Goal: Information Seeking & Learning: Learn about a topic

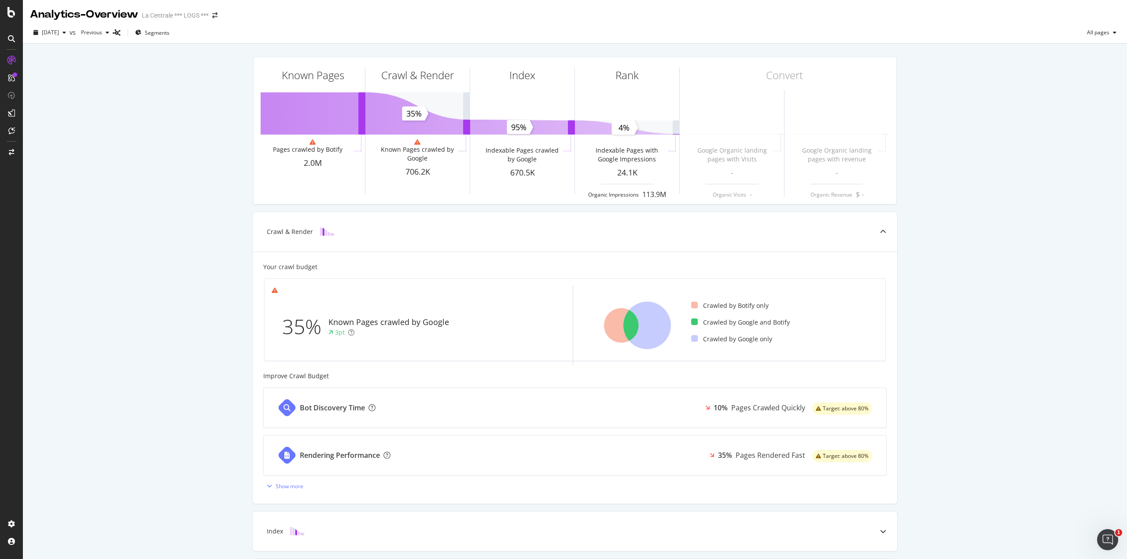
drag, startPoint x: 146, startPoint y: 94, endPoint x: 142, endPoint y: 85, distance: 9.7
click at [143, 88] on div "Known Pages Pages crawled by Botify 2.0M Crawl & Render Known Pages crawled by …" at bounding box center [575, 341] width 1104 height 594
click at [48, 84] on div "Overview" at bounding box center [45, 83] width 25 height 9
click at [661, 320] on icon at bounding box center [647, 326] width 48 height 48
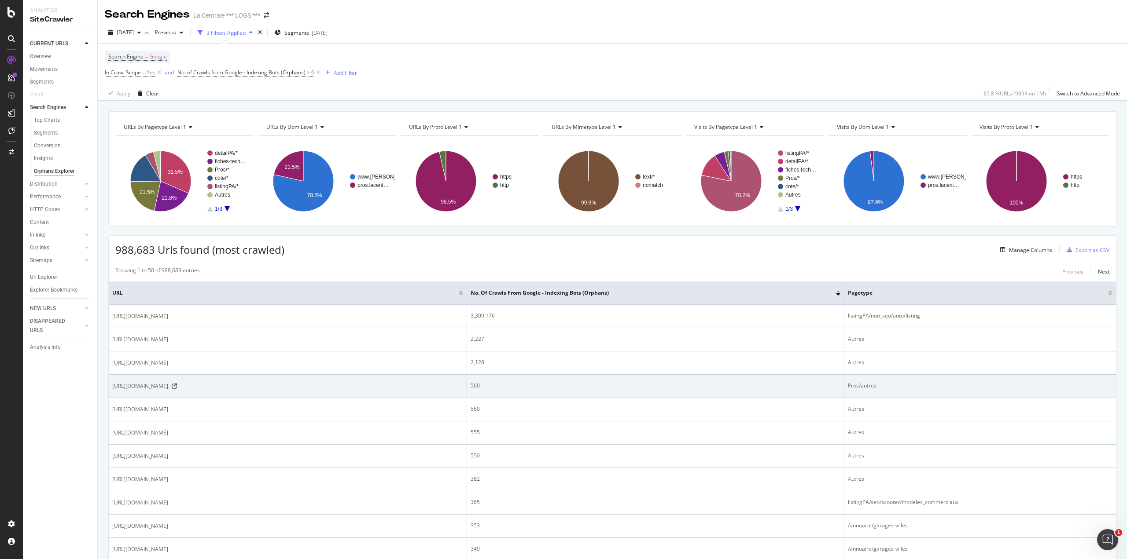
scroll to position [132, 0]
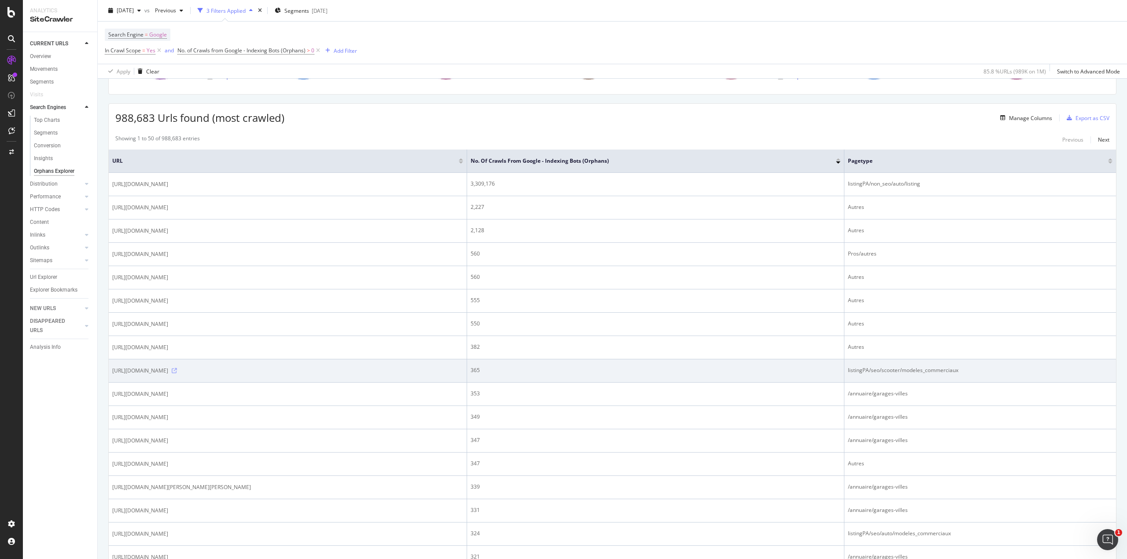
click at [177, 371] on icon at bounding box center [174, 370] width 5 height 5
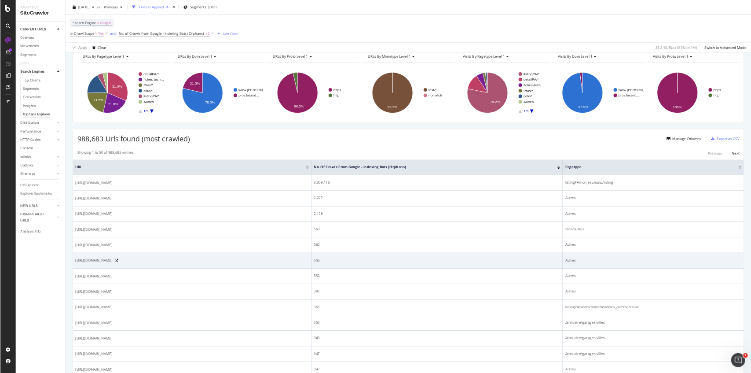
scroll to position [0, 0]
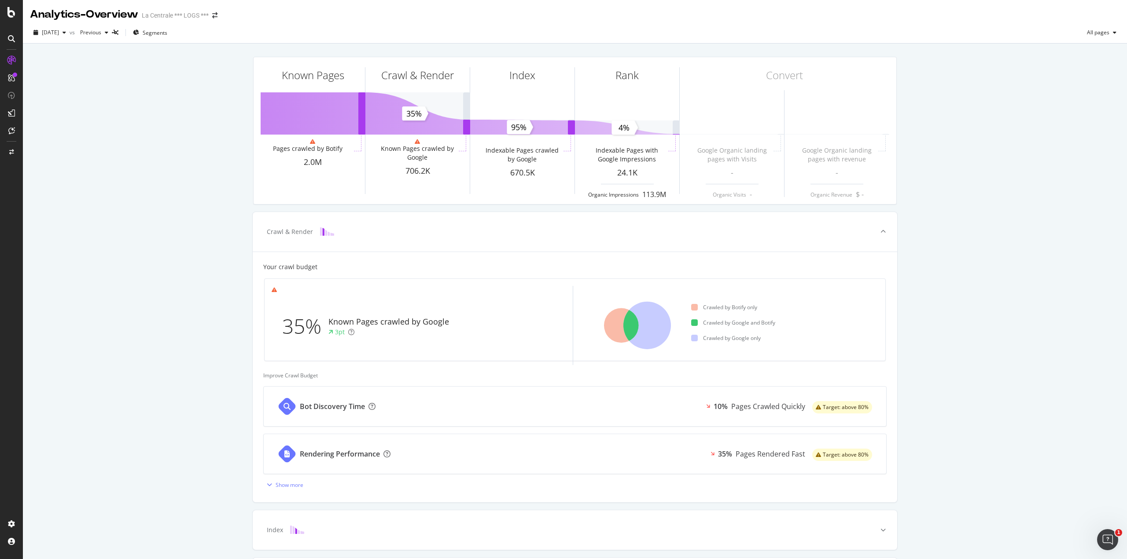
drag, startPoint x: 628, startPoint y: 294, endPoint x: 942, endPoint y: 272, distance: 315.5
click at [942, 272] on div "Known Pages Pages crawled by Botify 2.0M Crawl & Render Known Pages crawled by …" at bounding box center [575, 340] width 1104 height 592
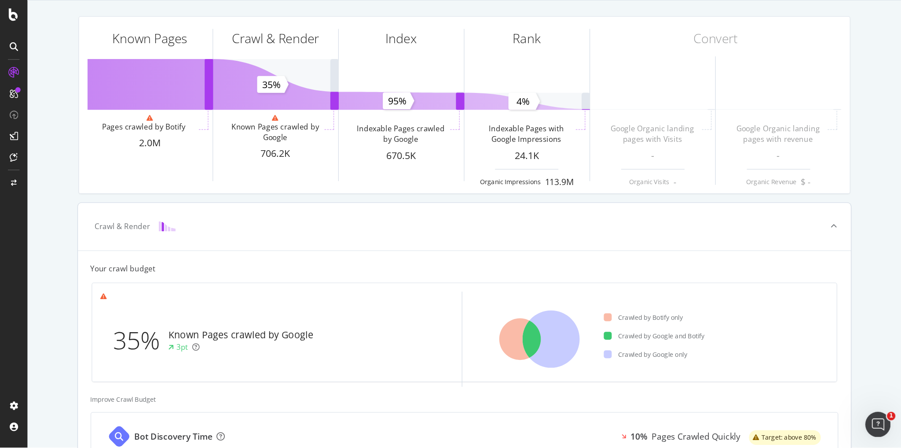
scroll to position [117, 0]
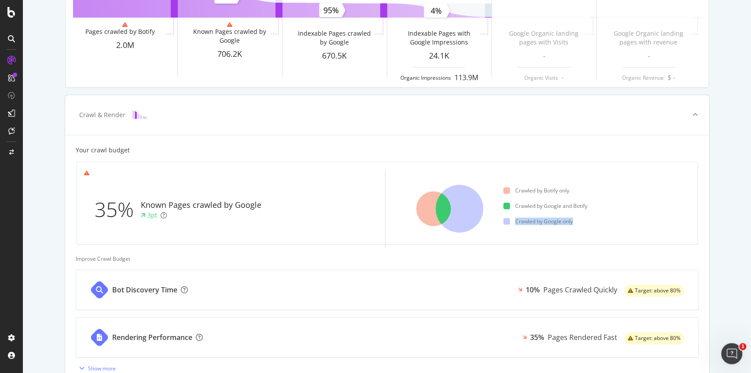
drag, startPoint x: 625, startPoint y: 236, endPoint x: 577, endPoint y: 238, distance: 48.4
click at [577, 238] on ul "Crawled by Botify only Crawled by Google and Botify Crawled by Google only" at bounding box center [596, 208] width 187 height 79
click at [641, 226] on ul "Crawled by Botify only Crawled by Google and Botify Crawled by Google only" at bounding box center [596, 208] width 187 height 79
click at [472, 206] on icon at bounding box center [460, 209] width 48 height 48
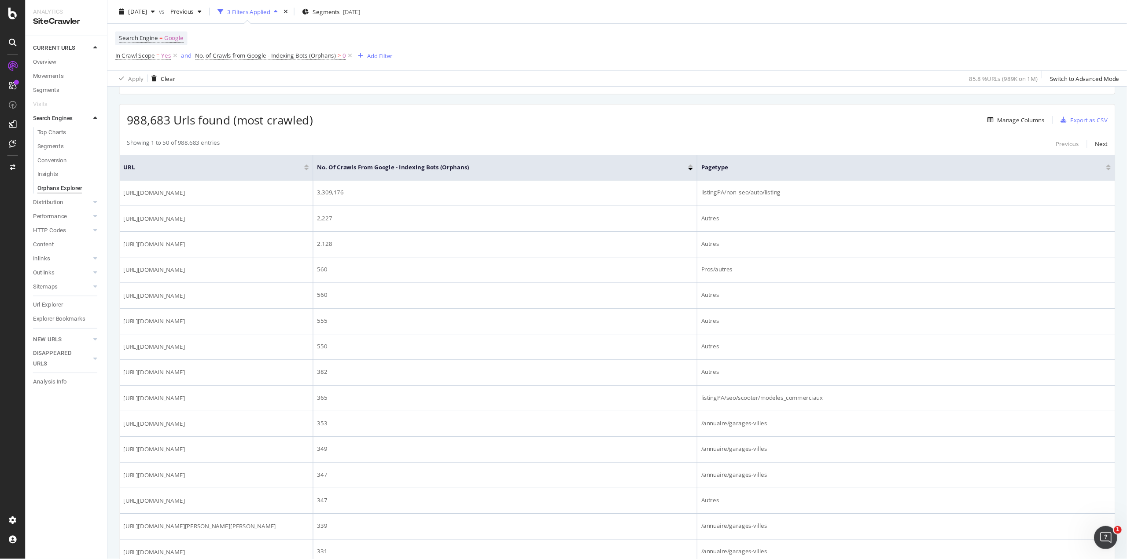
scroll to position [141, 0]
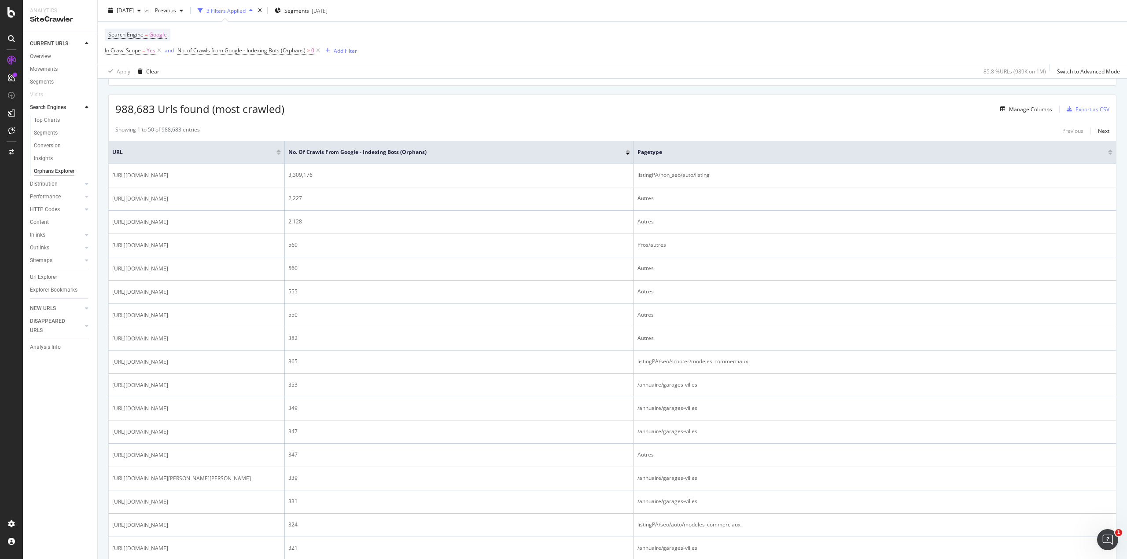
click at [500, 116] on div "988,683 Urls found (most crawled) Manage Columns Export as CSV" at bounding box center [612, 106] width 1007 height 22
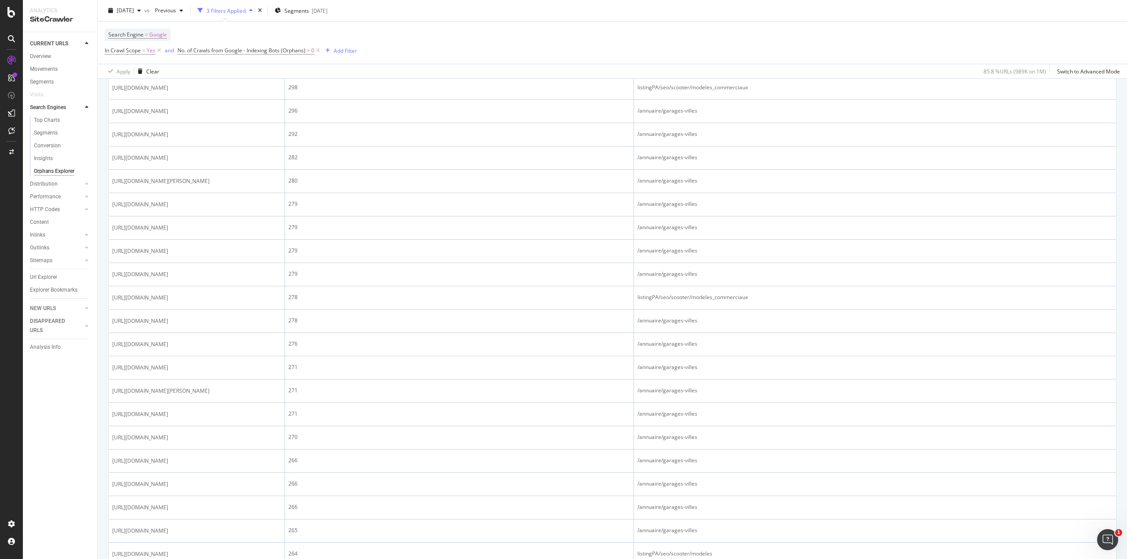
scroll to position [933, 0]
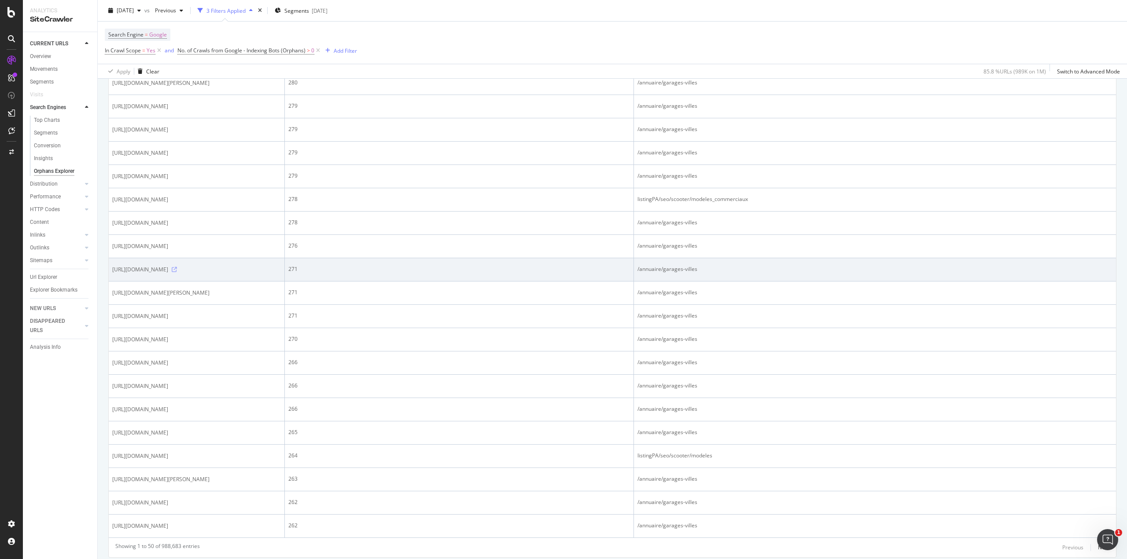
click at [177, 272] on icon at bounding box center [174, 269] width 5 height 5
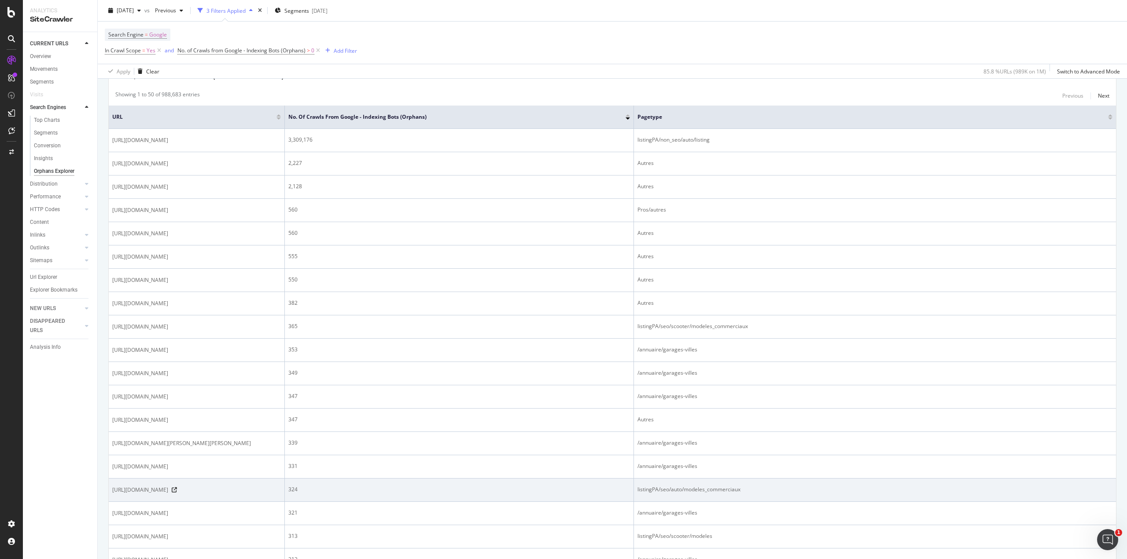
scroll to position [0, 0]
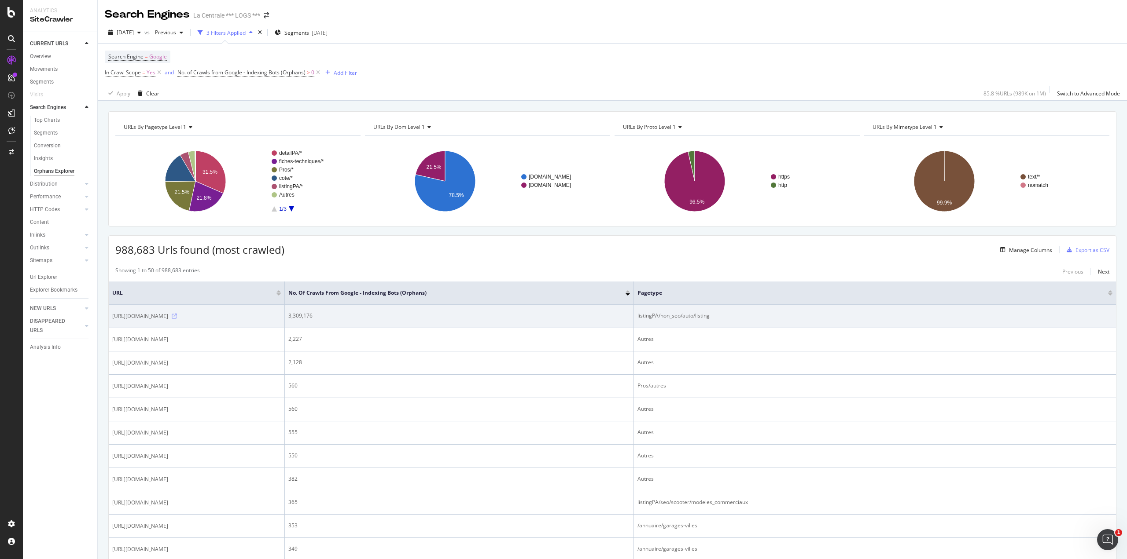
click at [177, 316] on icon at bounding box center [174, 316] width 5 height 5
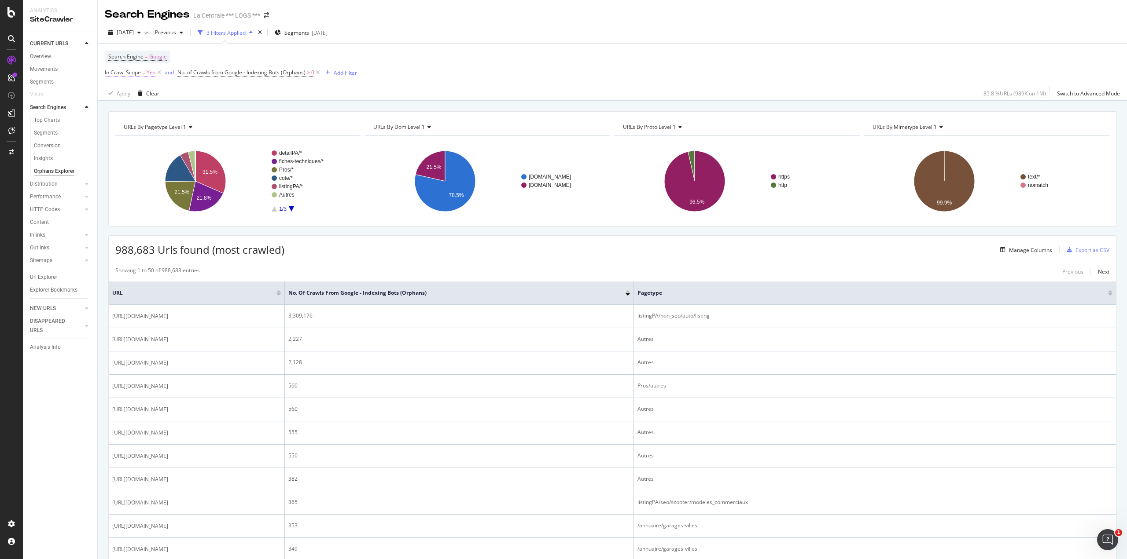
click at [129, 70] on span "In Crawl Scope" at bounding box center [123, 72] width 36 height 7
click at [126, 96] on div "Yes" at bounding box center [160, 93] width 97 height 14
click at [131, 125] on div "No" at bounding box center [161, 122] width 94 height 11
click at [202, 114] on div "Apply" at bounding box center [202, 111] width 14 height 7
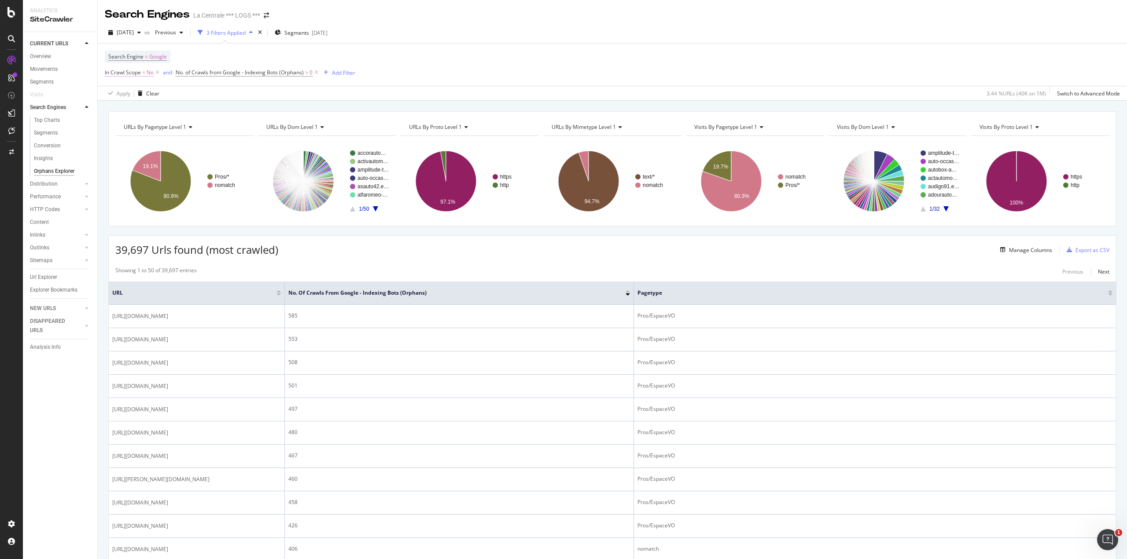
click at [137, 72] on span "In Crawl Scope" at bounding box center [123, 72] width 36 height 7
click at [125, 94] on icon at bounding box center [123, 93] width 6 height 5
click at [120, 109] on span "Yes" at bounding box center [121, 111] width 9 height 7
click at [201, 114] on div "Apply" at bounding box center [202, 111] width 14 height 7
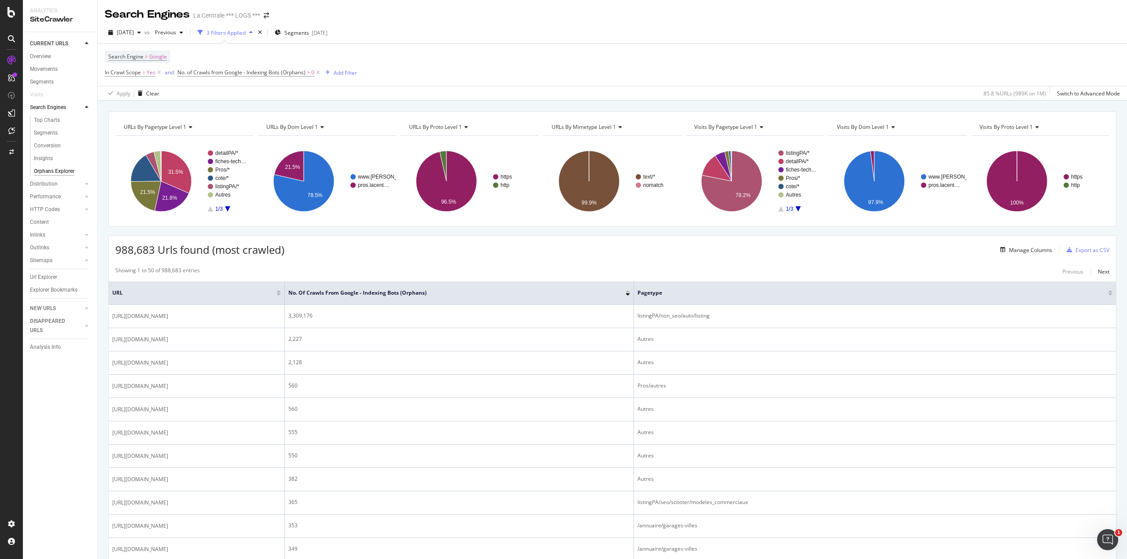
click at [246, 36] on div "3 Filters Applied" at bounding box center [225, 32] width 39 height 7
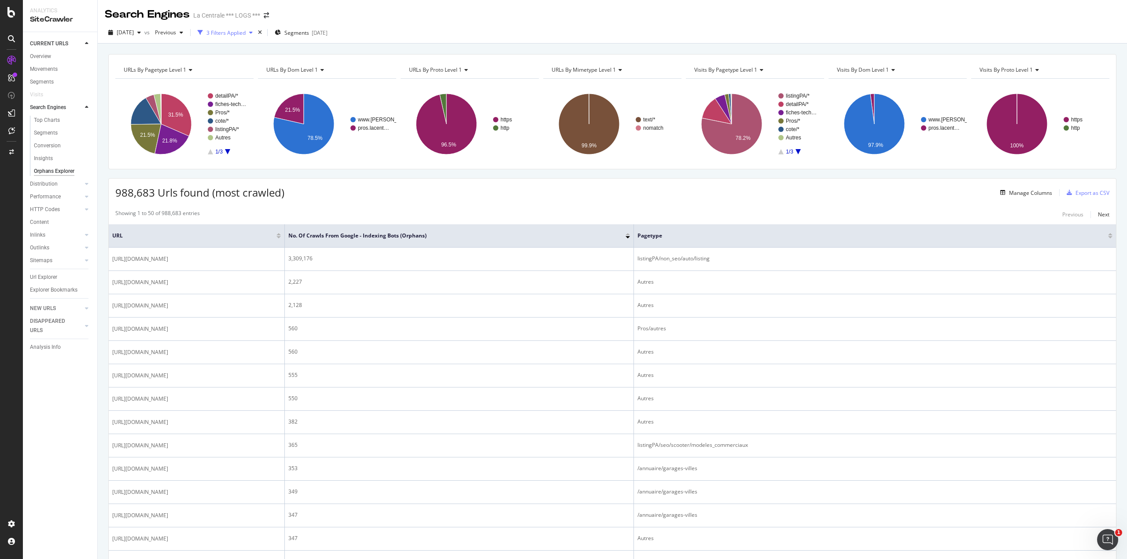
click at [246, 36] on div "3 Filters Applied" at bounding box center [225, 32] width 39 height 7
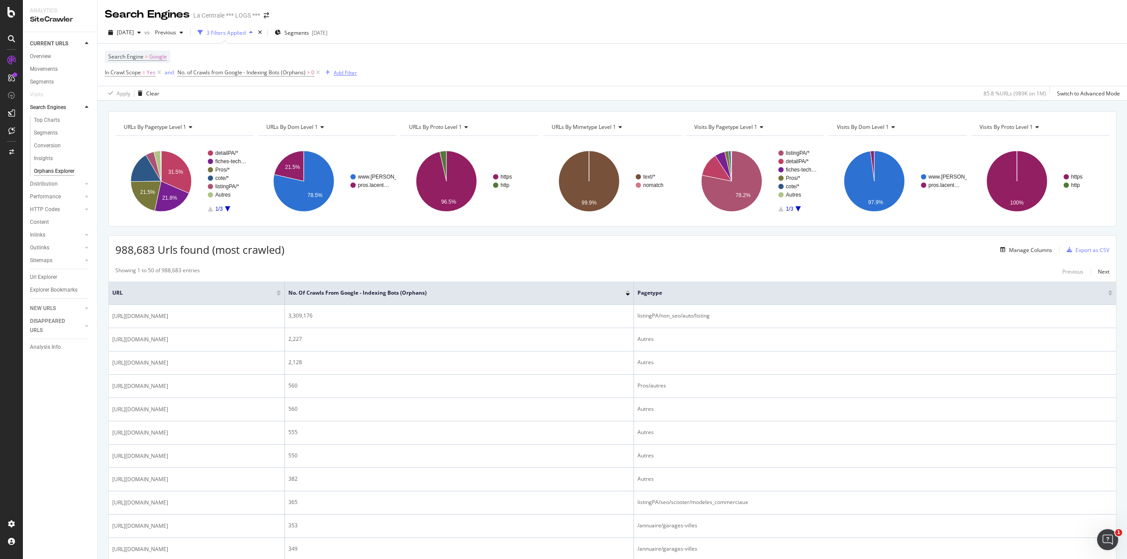
click at [341, 70] on div "Add Filter" at bounding box center [345, 72] width 23 height 7
click at [563, 121] on span "Top Orphans Metrics" at bounding box center [589, 116] width 53 height 7
click at [563, 128] on span "Search Engines Orphans: Crawls" at bounding box center [604, 124] width 82 height 7
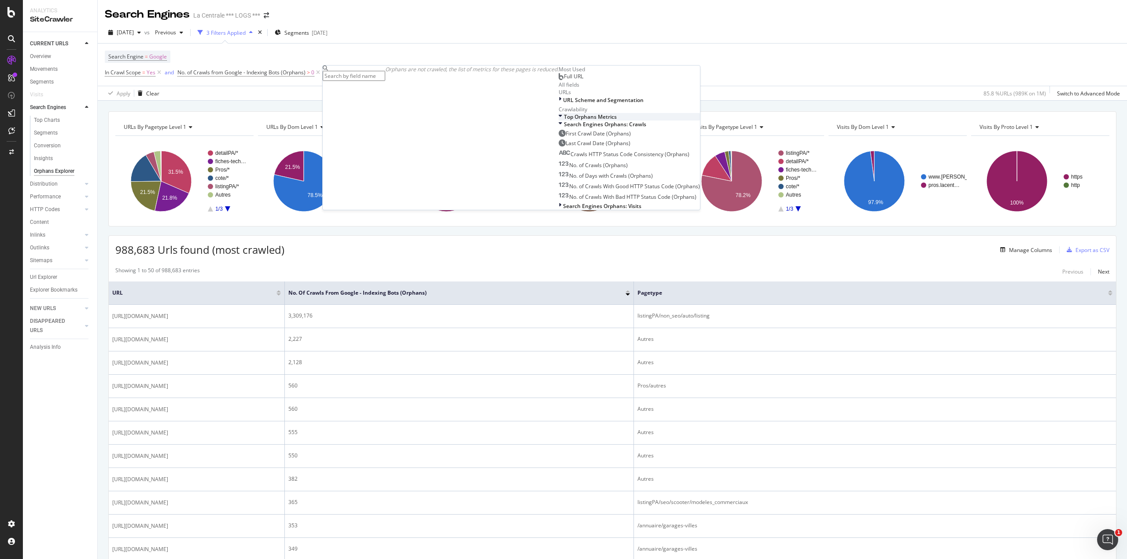
scroll to position [38, 0]
click at [564, 128] on span "Search Engines Orphans: Crawls" at bounding box center [605, 124] width 82 height 7
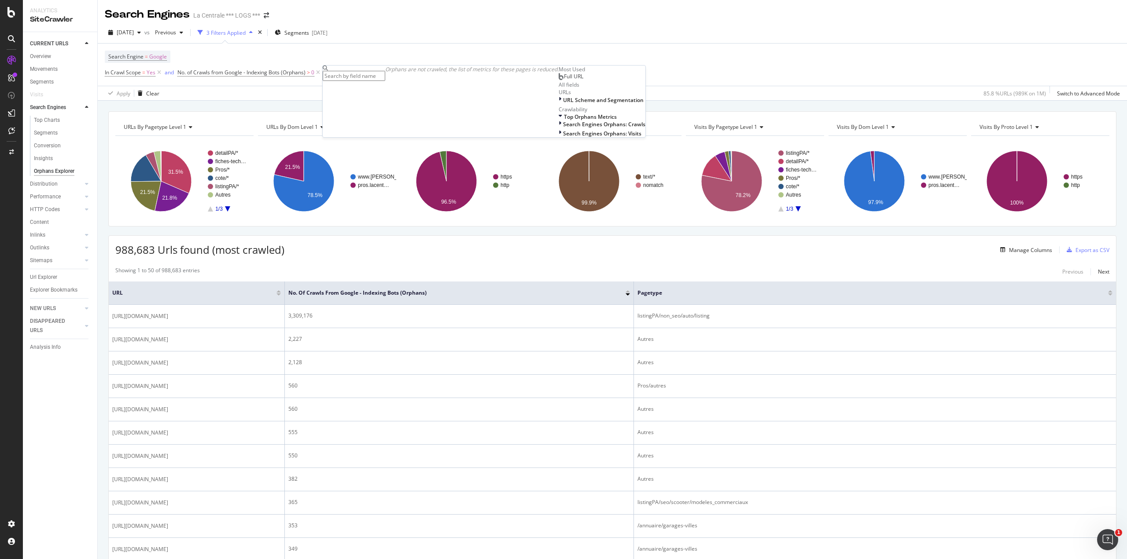
click at [548, 70] on div "Search Engine = Google In Crawl Scope = Yes and No. of Crawls from Google - Ind…" at bounding box center [612, 65] width 1015 height 42
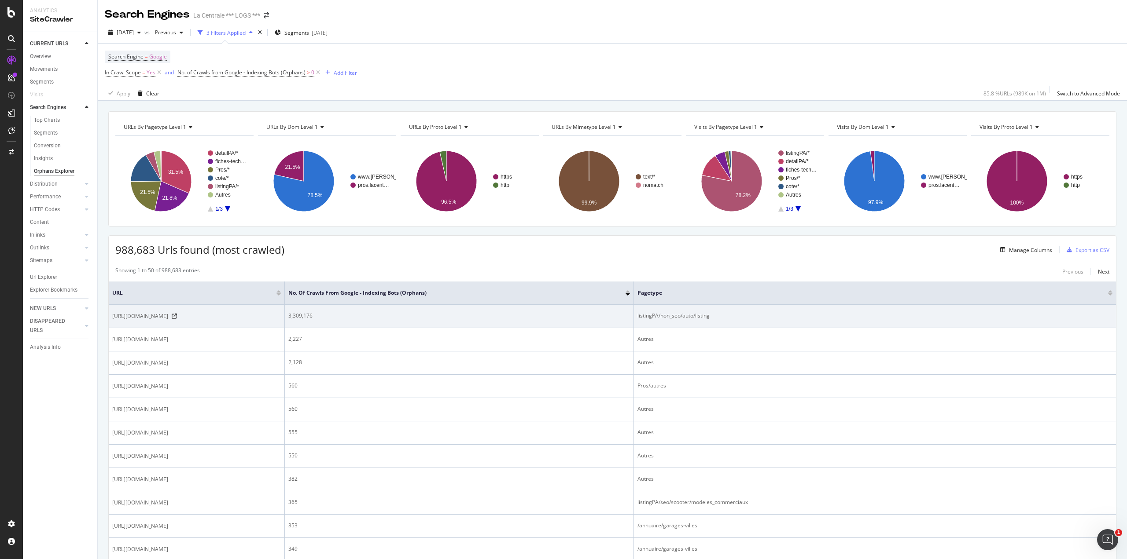
click at [154, 310] on td "[URL][DOMAIN_NAME]" at bounding box center [197, 316] width 176 height 23
click at [156, 314] on span "[URL][DOMAIN_NAME]" at bounding box center [140, 316] width 56 height 9
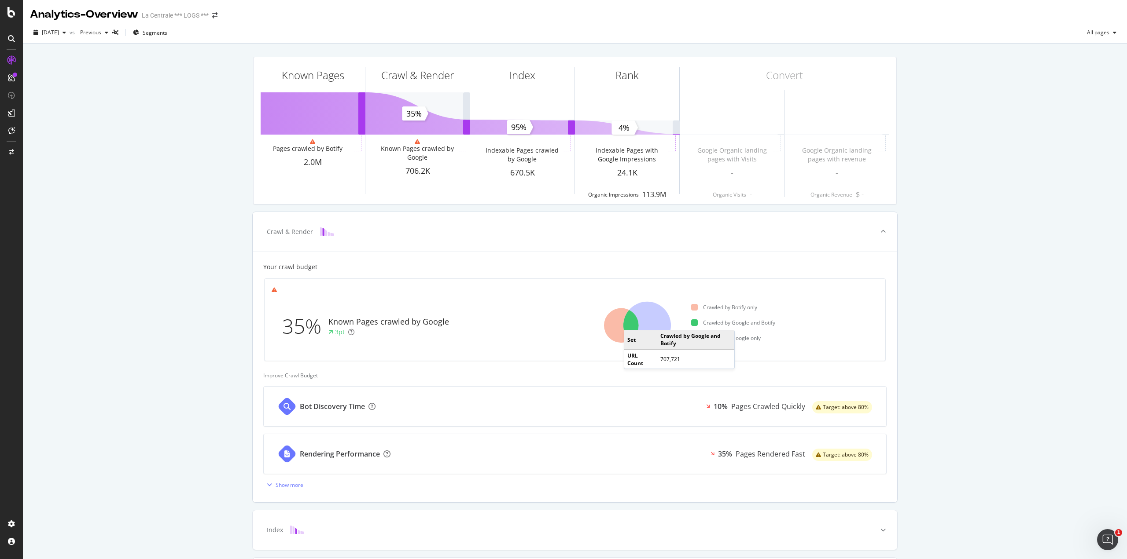
click at [629, 321] on icon at bounding box center [621, 326] width 35 height 35
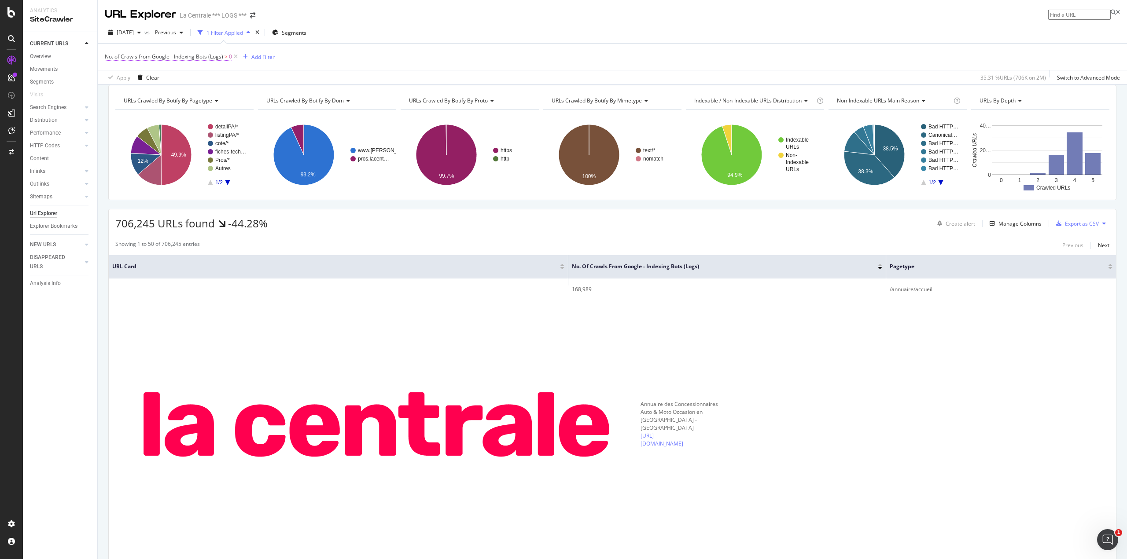
click at [195, 58] on span "No. of Crawls from Google - Indexing Bots (Logs)" at bounding box center [164, 56] width 118 height 7
click at [161, 77] on icon at bounding box center [158, 77] width 6 height 5
click at [184, 73] on div "On Current Crawl" at bounding box center [160, 78] width 97 height 14
click at [175, 94] on span "From Google - Indexing Bots" at bounding box center [147, 91] width 69 height 7
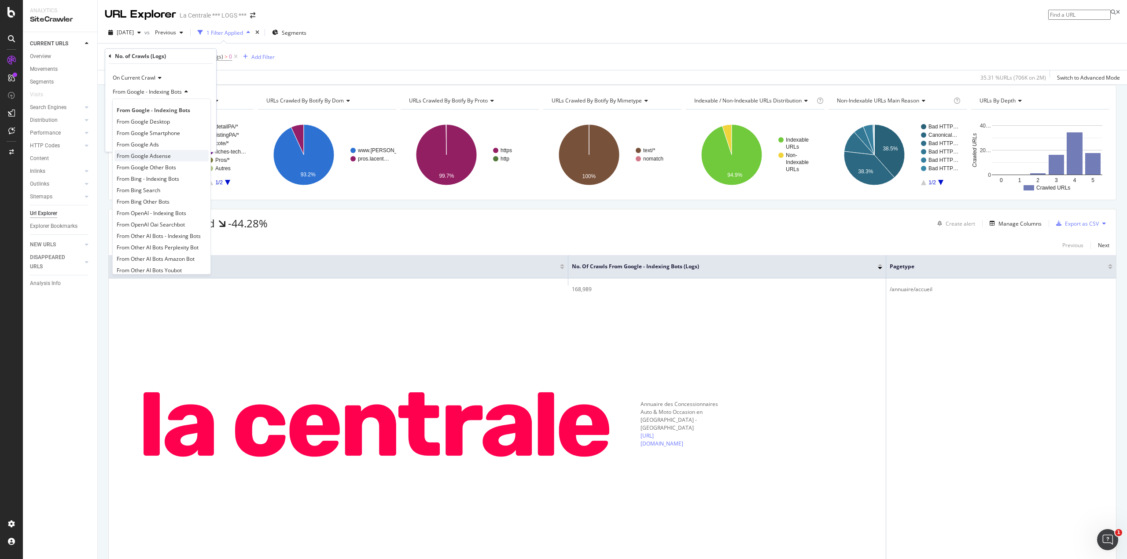
scroll to position [7, 0]
click at [173, 206] on span "From OpenAI - Indexing Bots" at bounding box center [152, 205] width 70 height 7
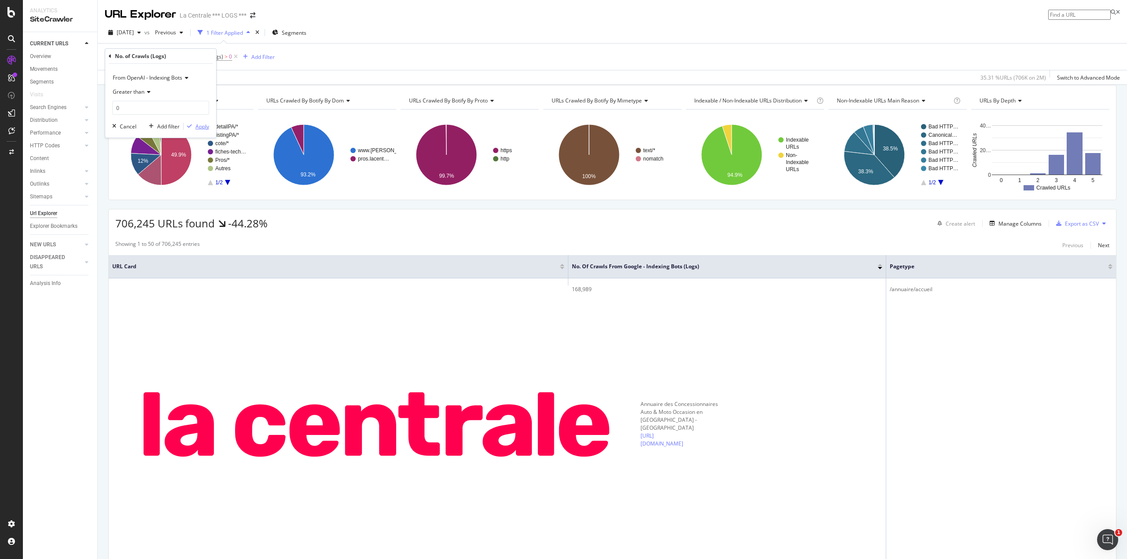
click at [199, 129] on div "Apply" at bounding box center [202, 126] width 14 height 7
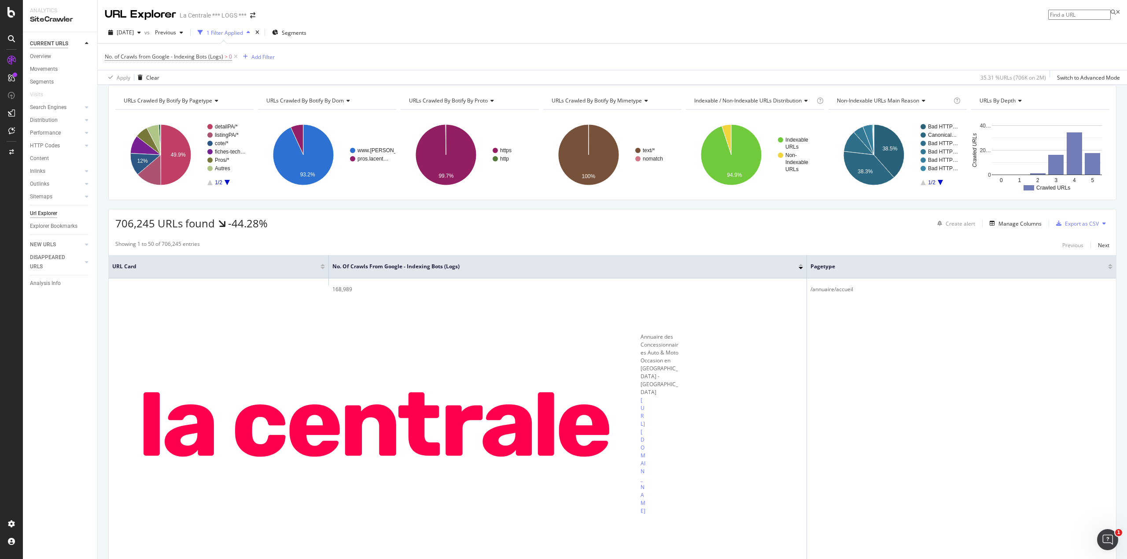
click at [66, 41] on div "CURRENT URLS" at bounding box center [49, 43] width 38 height 9
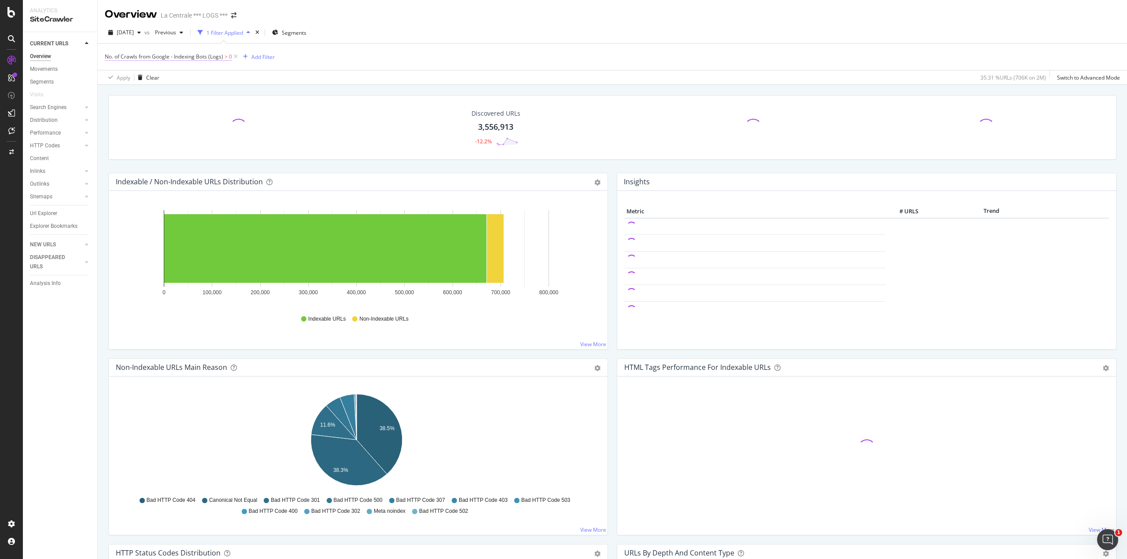
click at [187, 56] on span "No. of Crawls from Google - Indexing Bots (Logs)" at bounding box center [164, 56] width 118 height 7
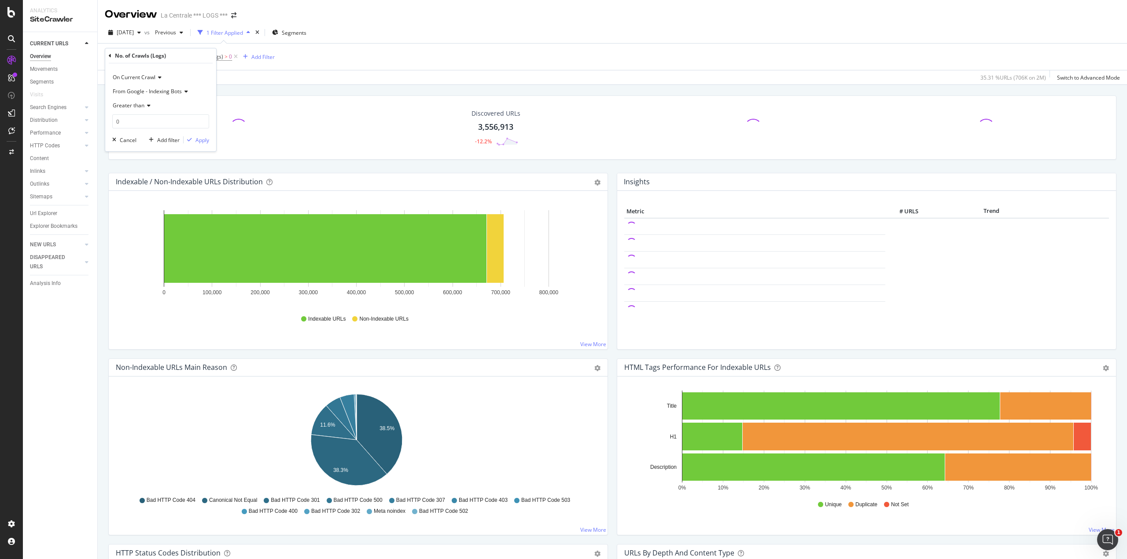
click at [184, 93] on icon at bounding box center [185, 91] width 6 height 5
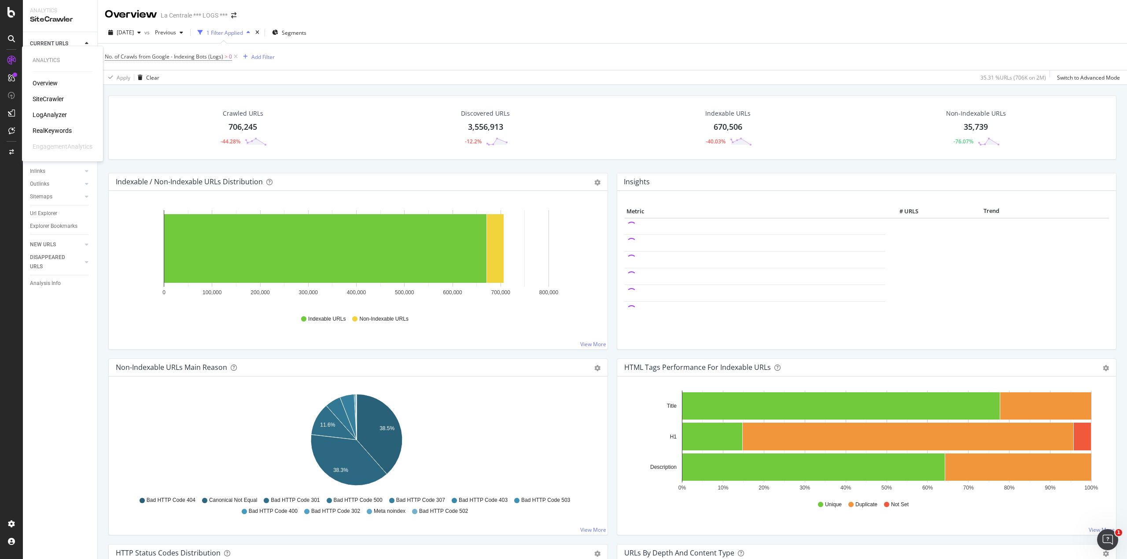
click at [47, 88] on div "Overview" at bounding box center [45, 83] width 25 height 9
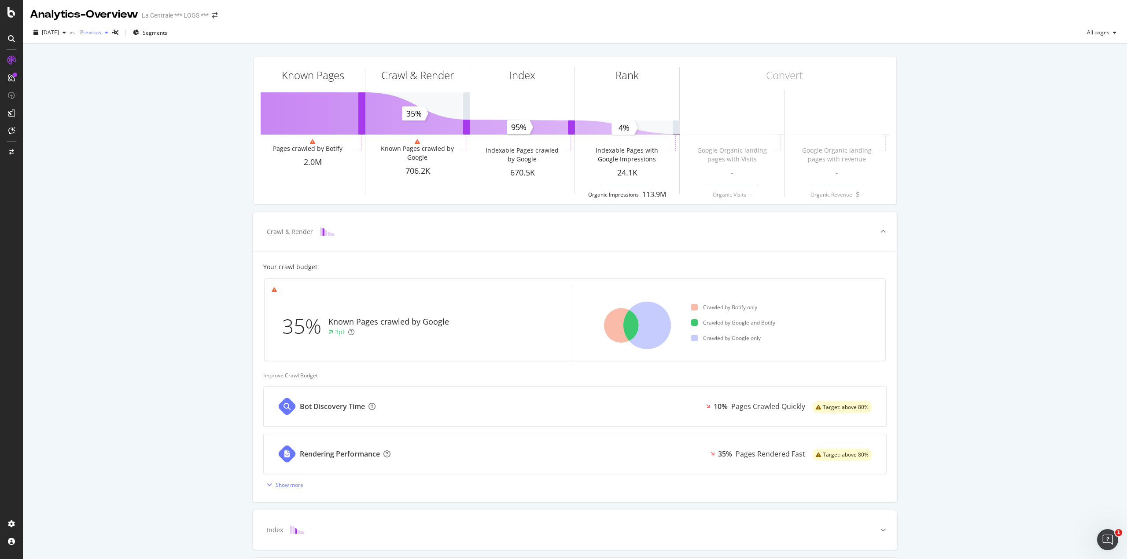
click at [112, 32] on div "button" at bounding box center [106, 32] width 11 height 5
click at [1099, 35] on span "All pages" at bounding box center [1096, 32] width 26 height 7
click at [968, 134] on div "Known Pages Pages crawled by Botify 2.0M Crawl & Render Known Pages crawled by …" at bounding box center [575, 340] width 1104 height 592
click at [167, 34] on span "Segments" at bounding box center [155, 32] width 25 height 7
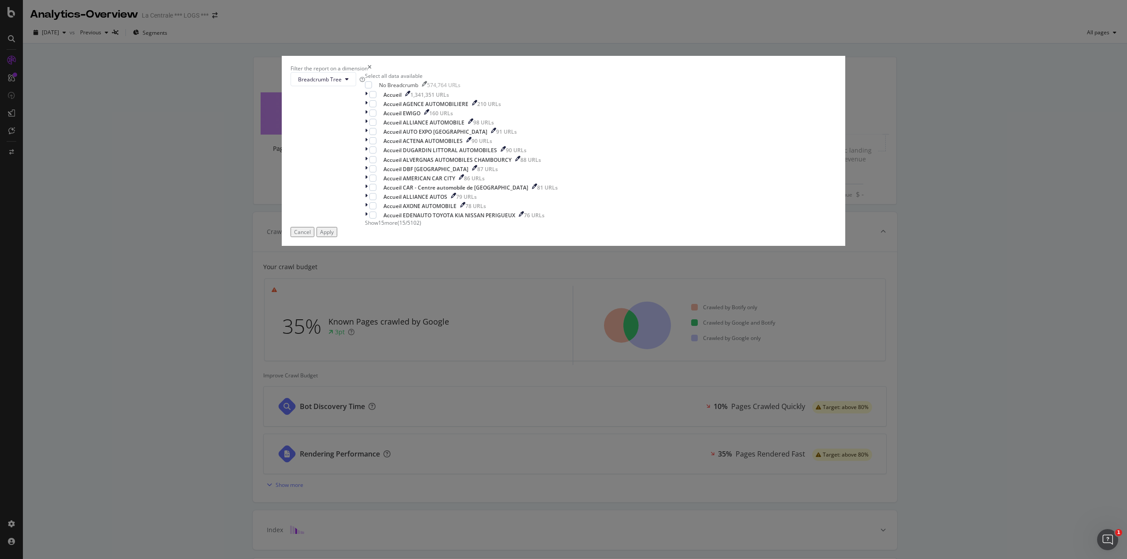
click at [371, 72] on icon "times" at bounding box center [369, 68] width 4 height 7
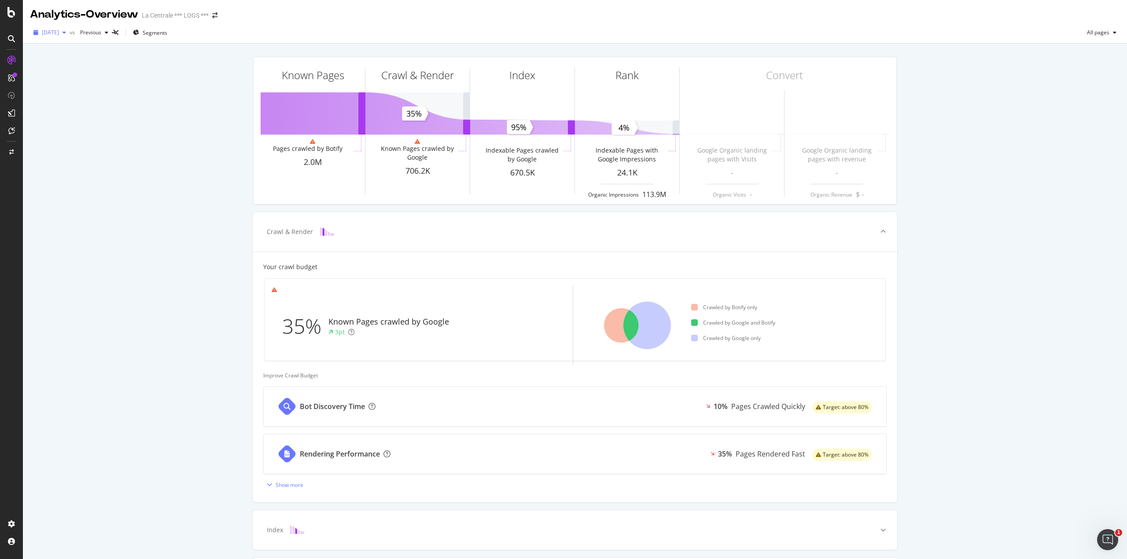
click at [59, 32] on span "[DATE]" at bounding box center [50, 32] width 17 height 7
click at [175, 73] on div "Known Pages Pages crawled by Botify 2.0M Crawl & Render Known Pages crawled by …" at bounding box center [575, 340] width 1104 height 592
click at [56, 113] on div "LogAnalyzer" at bounding box center [50, 114] width 34 height 9
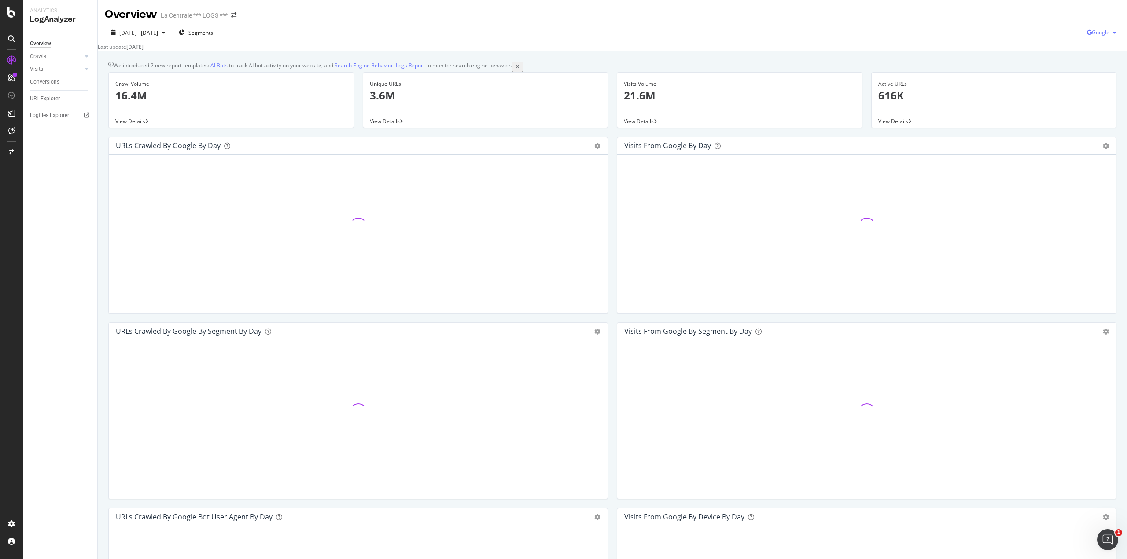
click at [1096, 30] on span "Google" at bounding box center [1100, 32] width 18 height 7
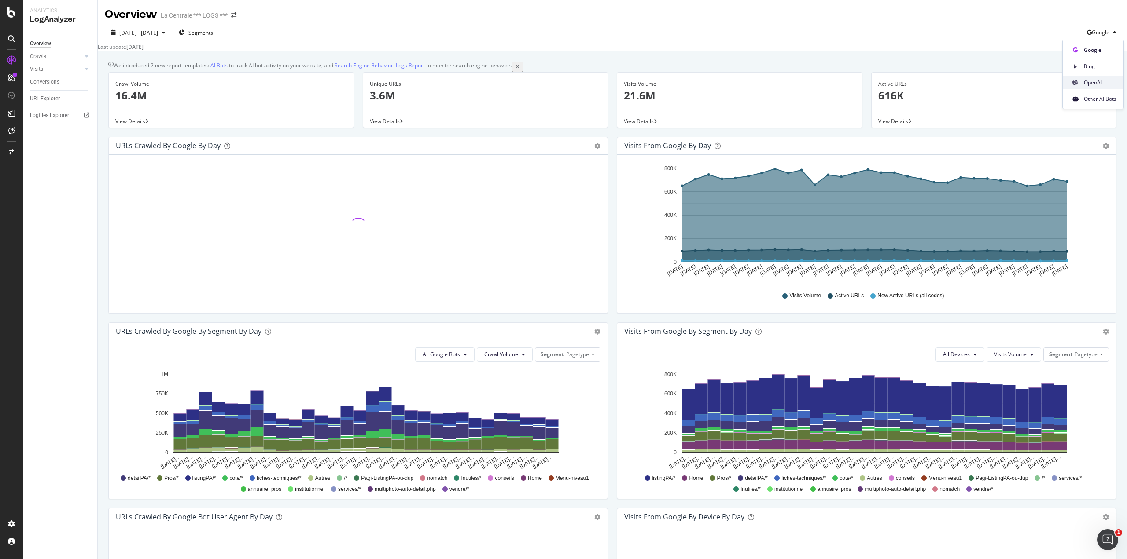
click at [1098, 85] on span "OpenAI" at bounding box center [1100, 83] width 33 height 8
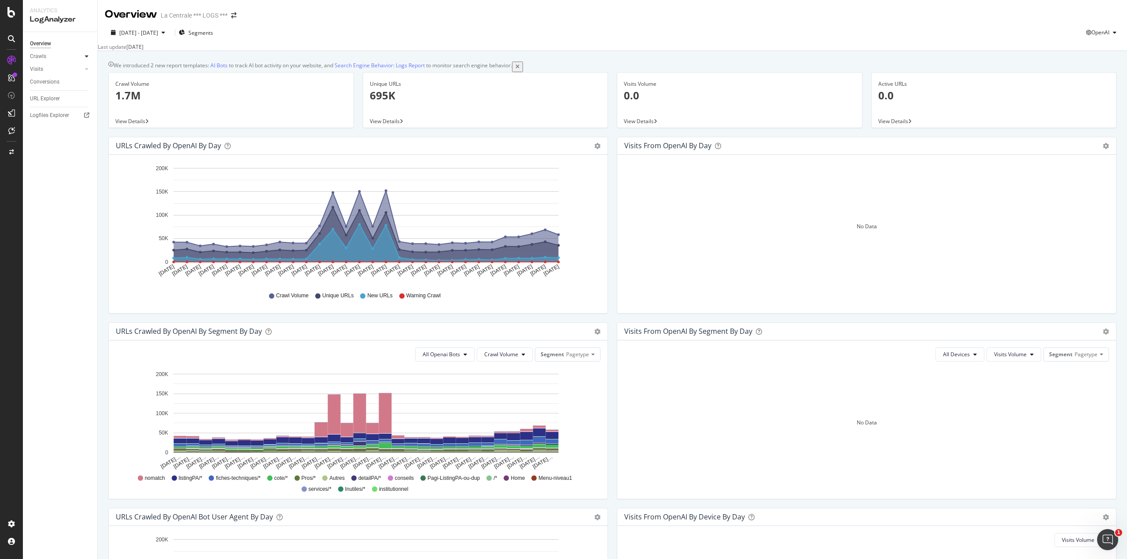
click at [85, 54] on icon at bounding box center [87, 56] width 4 height 5
click at [48, 102] on div "HTTP Codes" at bounding box center [49, 103] width 30 height 9
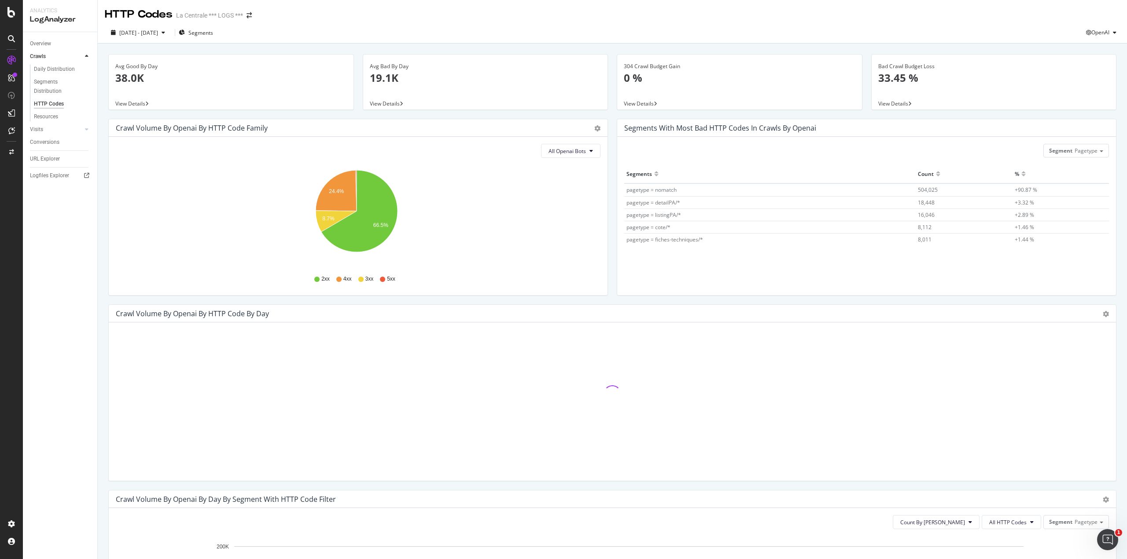
click at [572, 227] on icon "24.4% 8.7% 66.5%" at bounding box center [356, 216] width 481 height 102
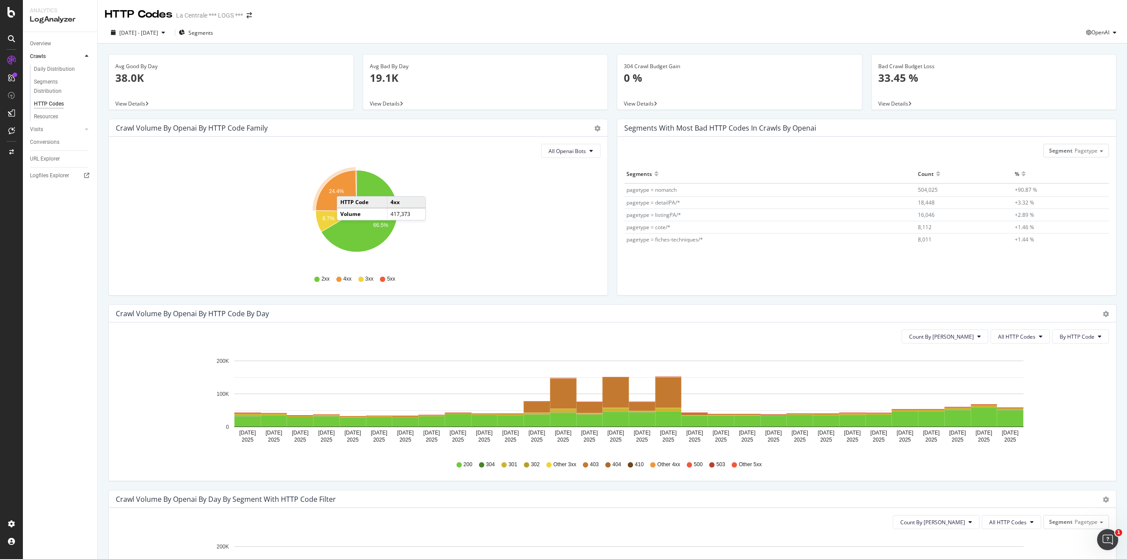
drag, startPoint x: 325, startPoint y: 193, endPoint x: 345, endPoint y: 187, distance: 20.9
click at [345, 187] on icon "A chart." at bounding box center [336, 190] width 41 height 41
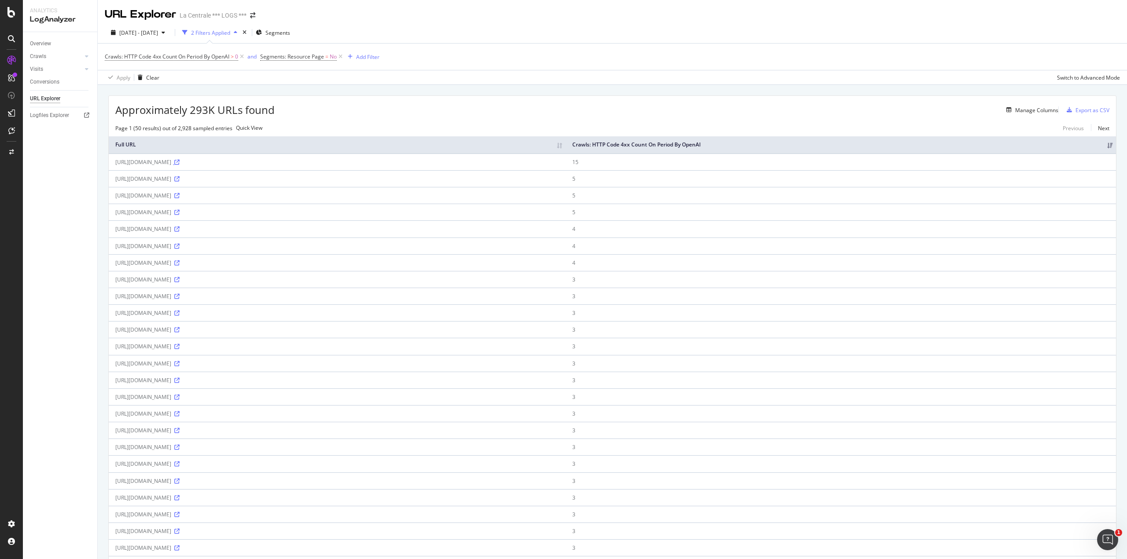
click at [180, 165] on icon at bounding box center [176, 162] width 5 height 5
click at [180, 182] on icon at bounding box center [176, 178] width 5 height 5
click at [180, 198] on icon at bounding box center [176, 195] width 5 height 5
click at [180, 215] on icon at bounding box center [176, 212] width 5 height 5
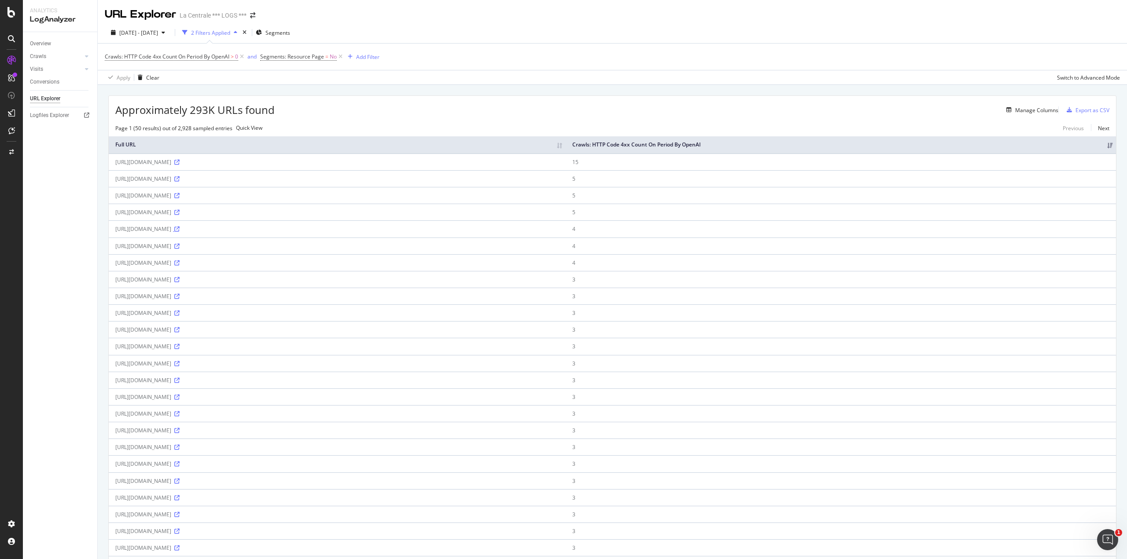
click at [180, 232] on icon at bounding box center [176, 229] width 5 height 5
click at [180, 299] on icon at bounding box center [176, 296] width 5 height 5
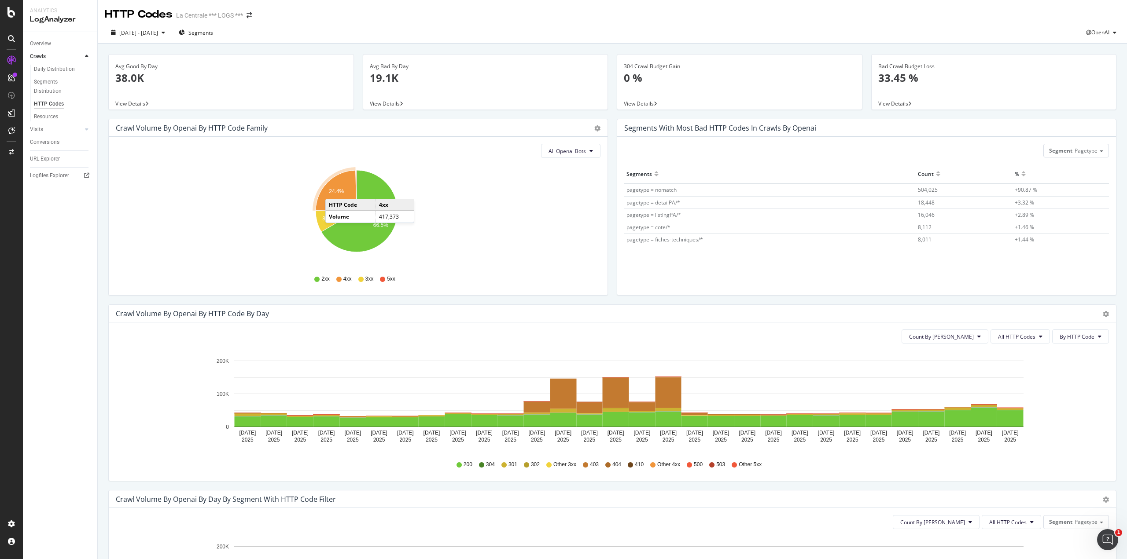
click at [334, 190] on text "24.4%" at bounding box center [336, 191] width 15 height 6
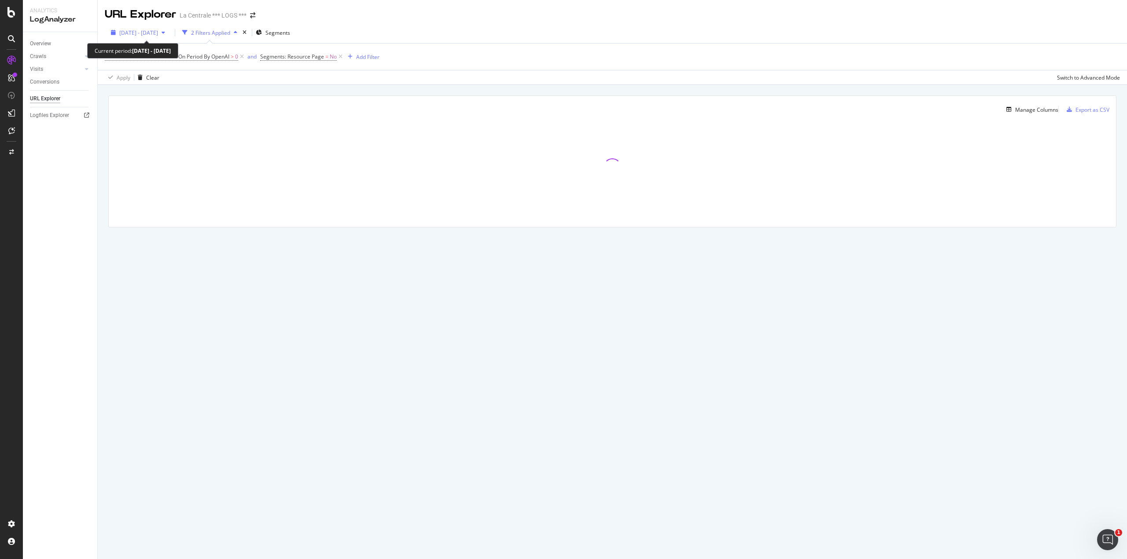
click at [158, 30] on span "[DATE] - [DATE]" at bounding box center [138, 32] width 39 height 7
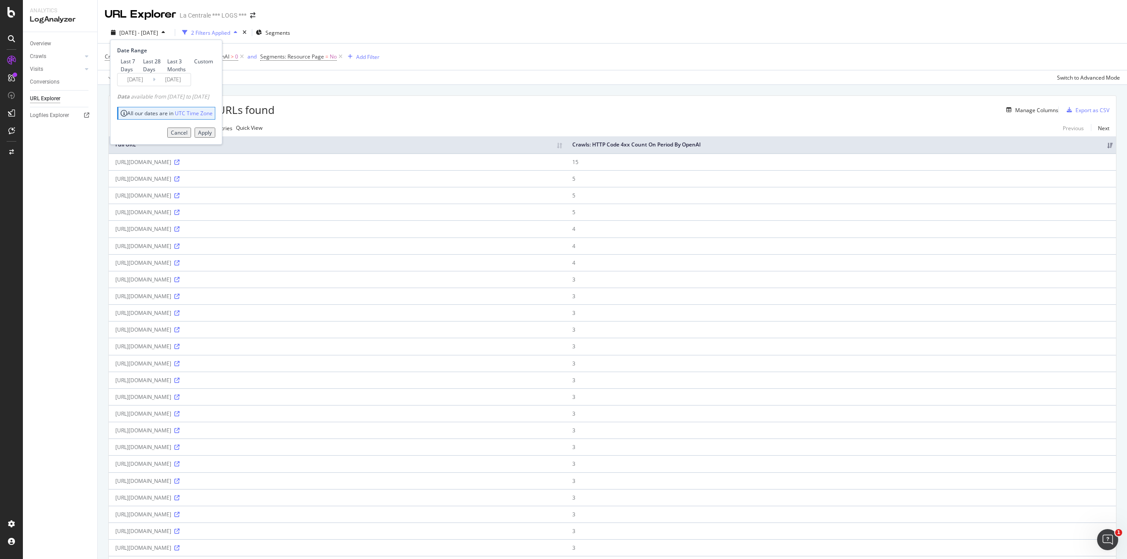
click at [167, 73] on div "Last 3 Months" at bounding box center [178, 65] width 23 height 15
type input "[DATE]"
click at [212, 136] on div "Apply" at bounding box center [205, 132] width 14 height 7
click at [180, 232] on icon at bounding box center [176, 229] width 5 height 5
click at [180, 383] on icon at bounding box center [176, 380] width 5 height 5
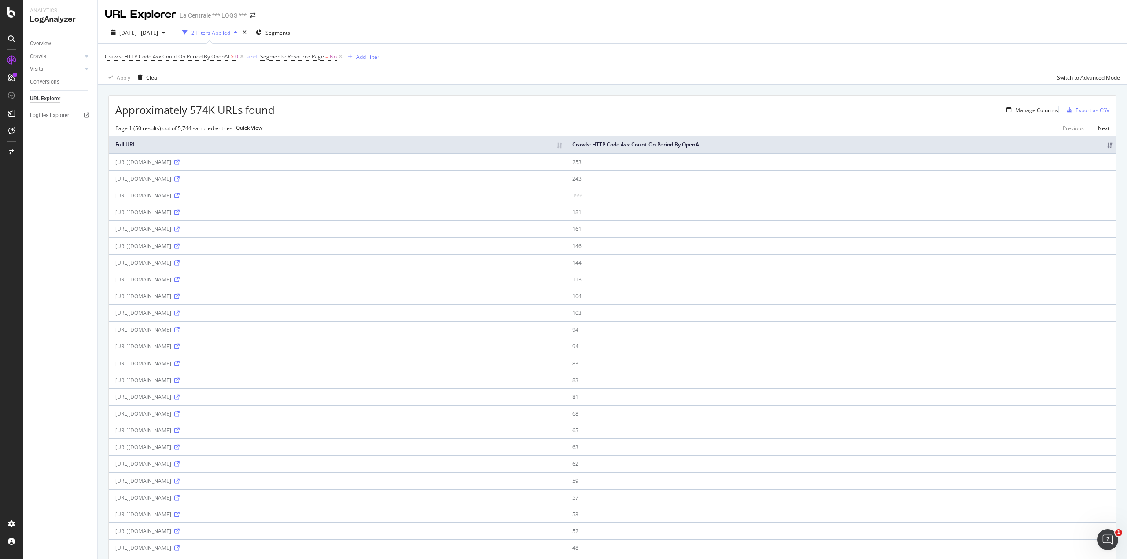
click at [1075, 110] on div "Export as CSV" at bounding box center [1092, 110] width 34 height 7
click at [934, 22] on div "URL Explorer La Centrale *** LOGS ***" at bounding box center [612, 11] width 1029 height 22
click at [1089, 107] on div "Export as CSV" at bounding box center [1092, 110] width 34 height 7
click at [85, 51] on div "Crawls" at bounding box center [63, 56] width 67 height 13
drag, startPoint x: 86, startPoint y: 54, endPoint x: 84, endPoint y: 49, distance: 5.2
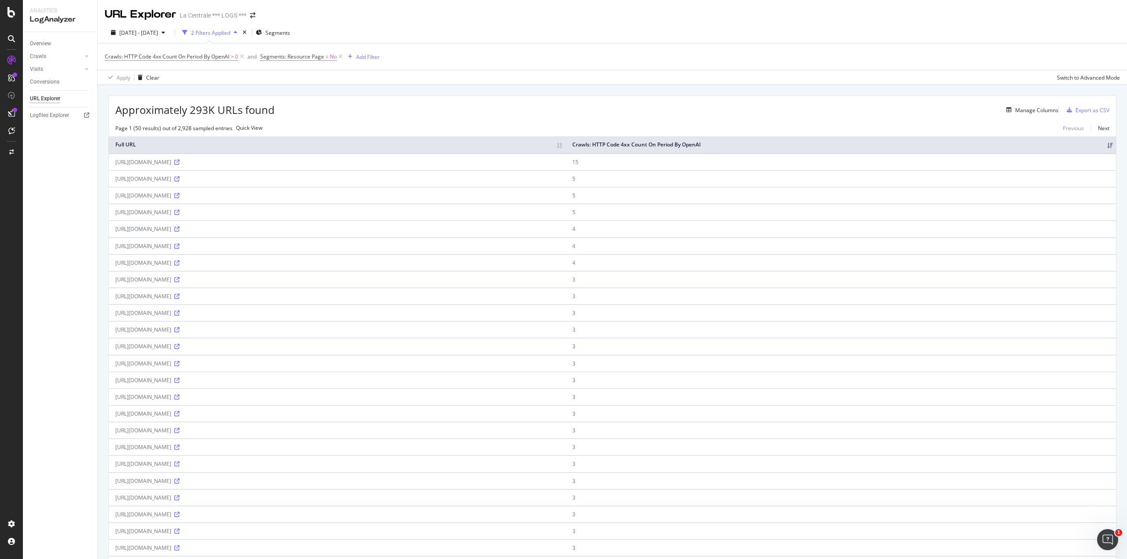
click at [84, 49] on div "Overview Crawls Daily Distribution Segments Distribution HTTP Codes Resources V…" at bounding box center [60, 295] width 74 height 527
